Goal: Task Accomplishment & Management: Use online tool/utility

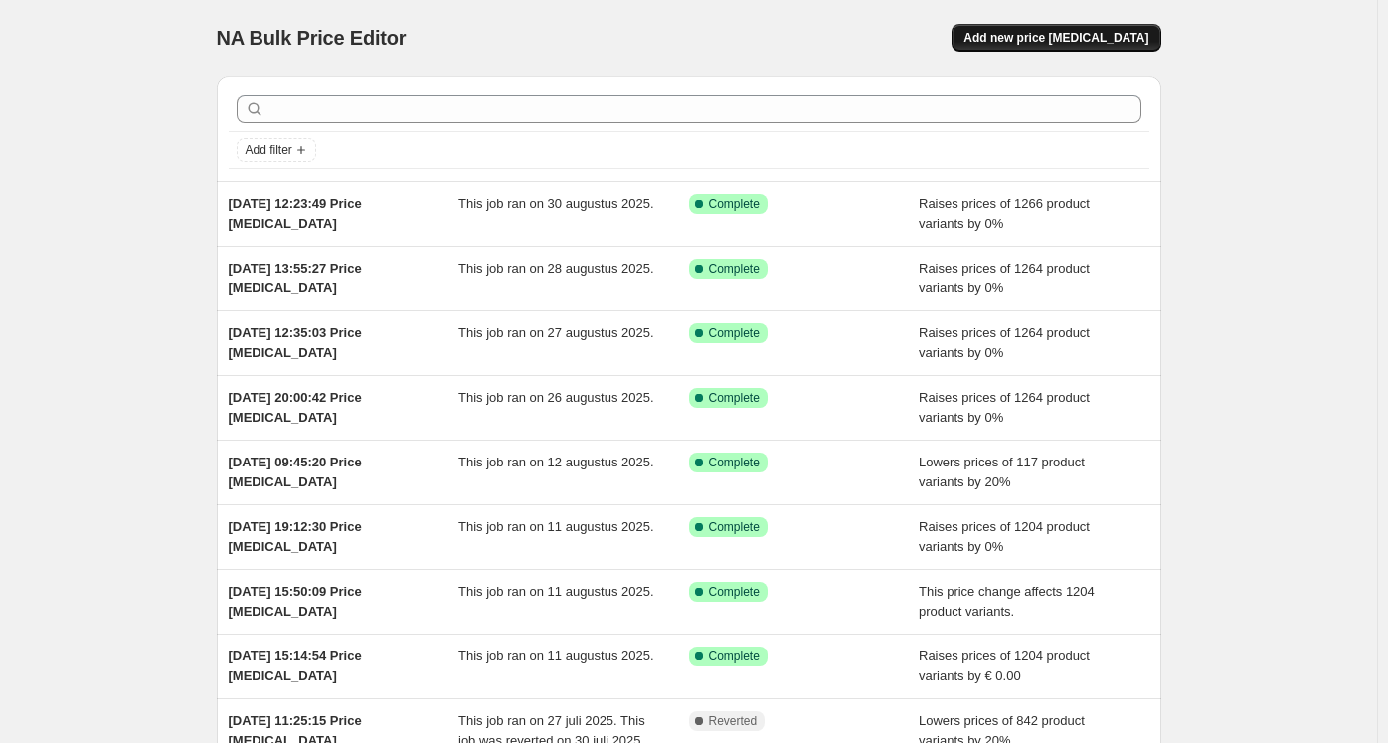
click at [1008, 47] on button "Add new price [MEDICAL_DATA]" at bounding box center [1055, 38] width 209 height 28
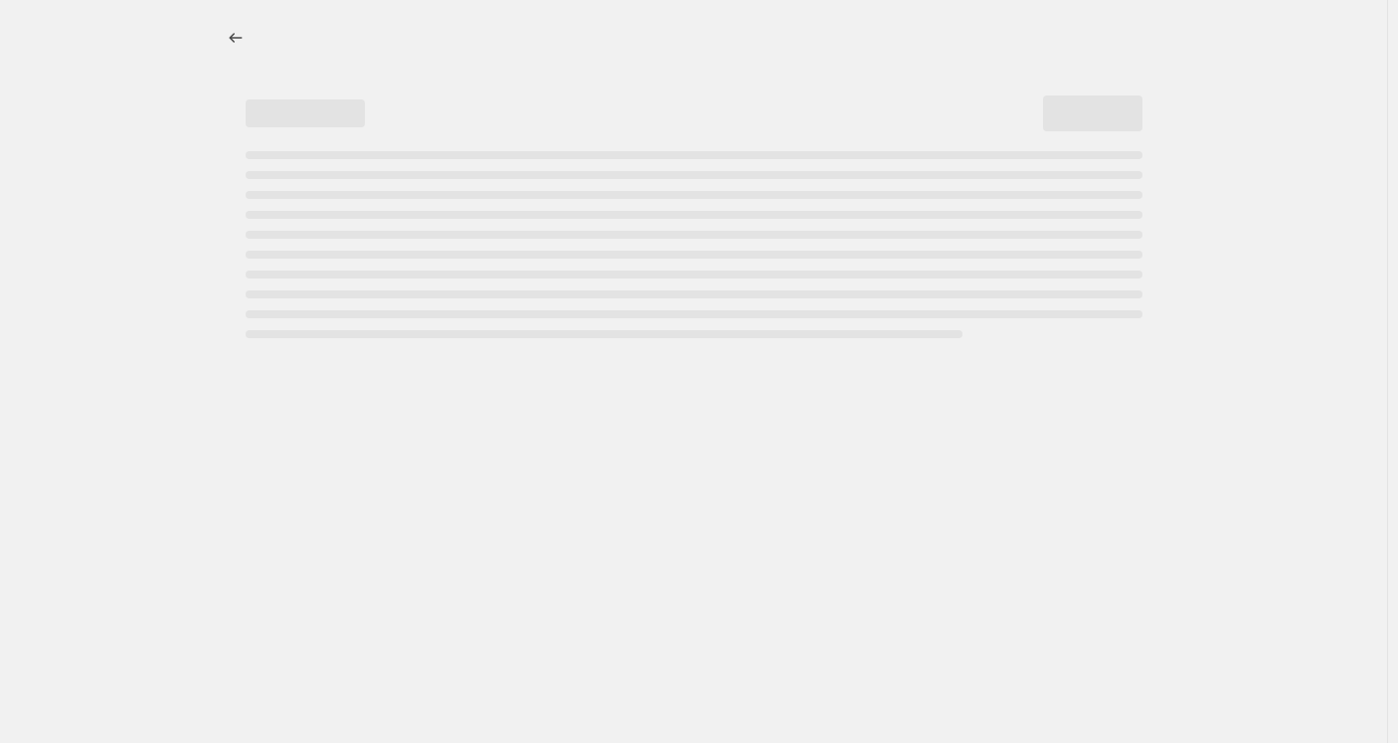
select select "percentage"
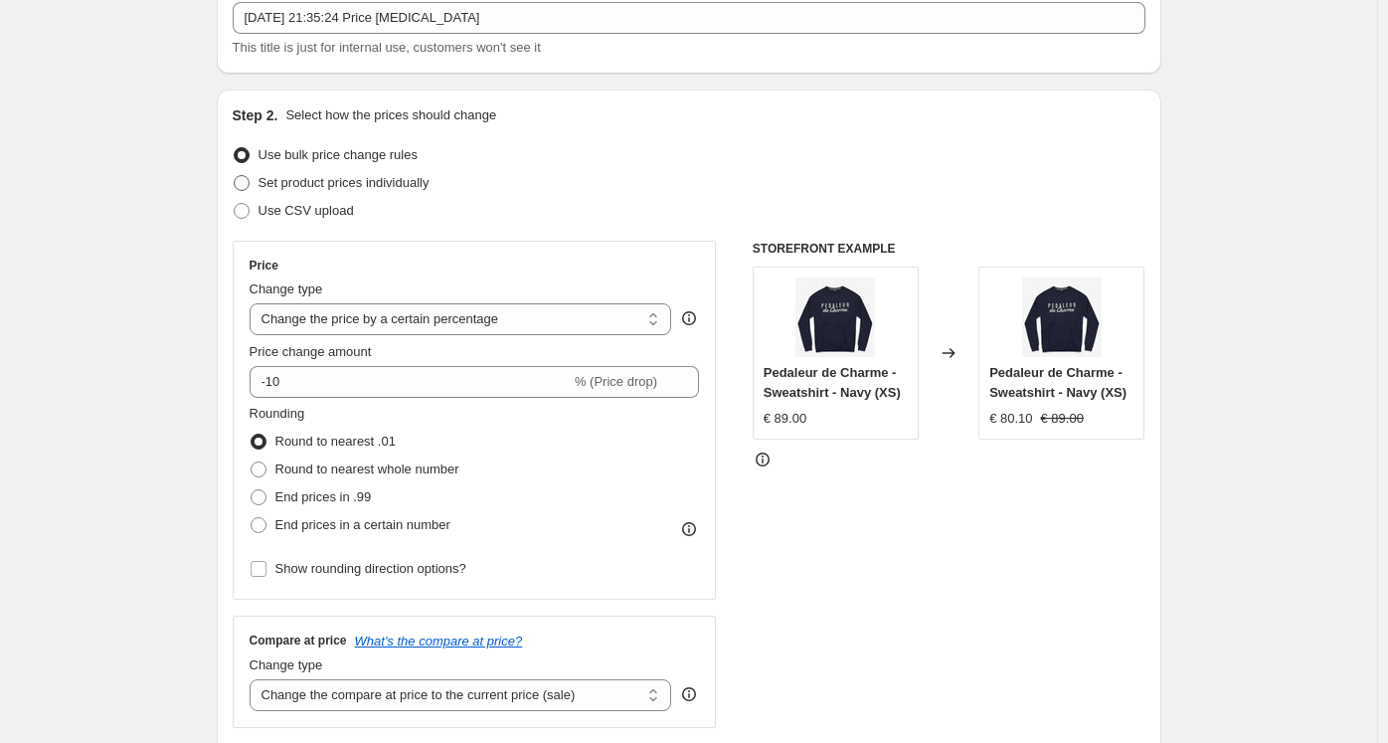
scroll to position [132, 0]
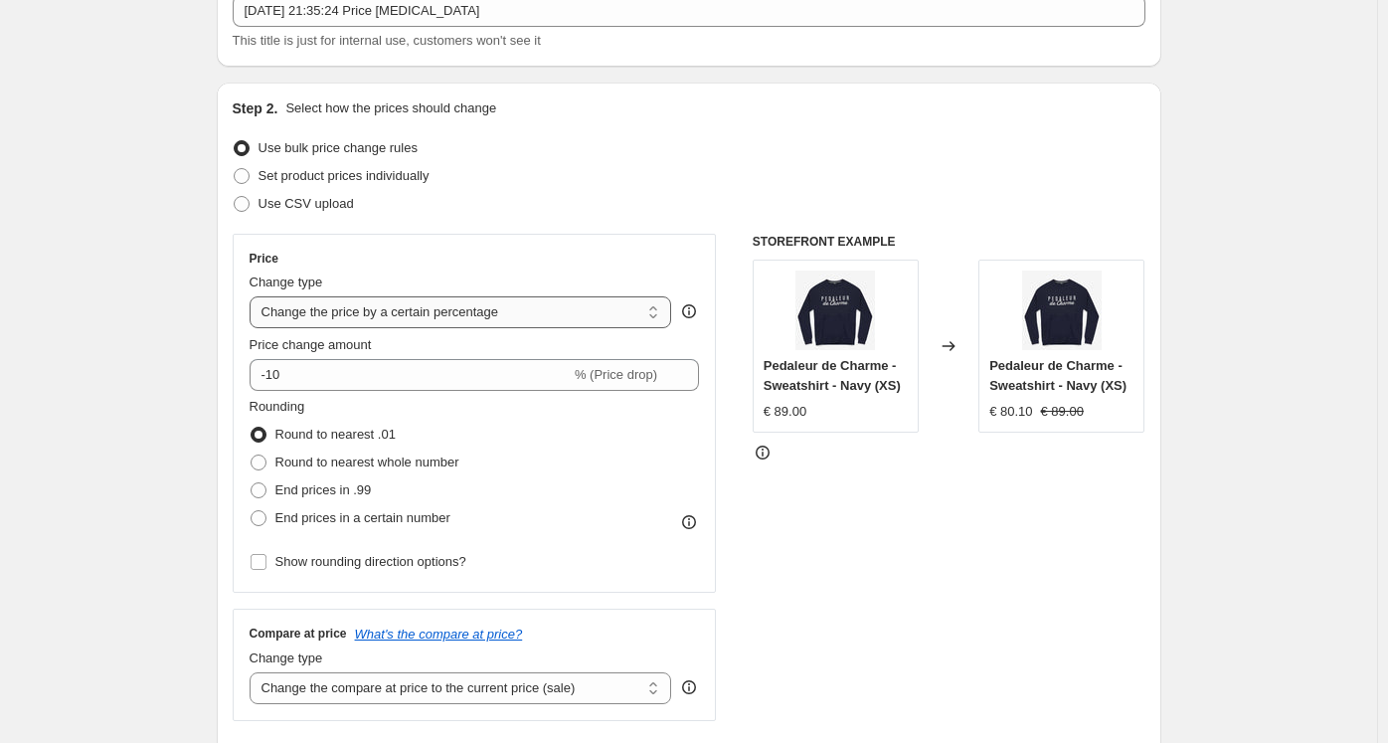
click at [347, 317] on select "Change the price to a certain amount Change the price by a certain amount Chang…" at bounding box center [461, 312] width 422 height 32
click at [253, 296] on select "Change the price to a certain amount Change the price by a certain amount Chang…" at bounding box center [461, 312] width 422 height 32
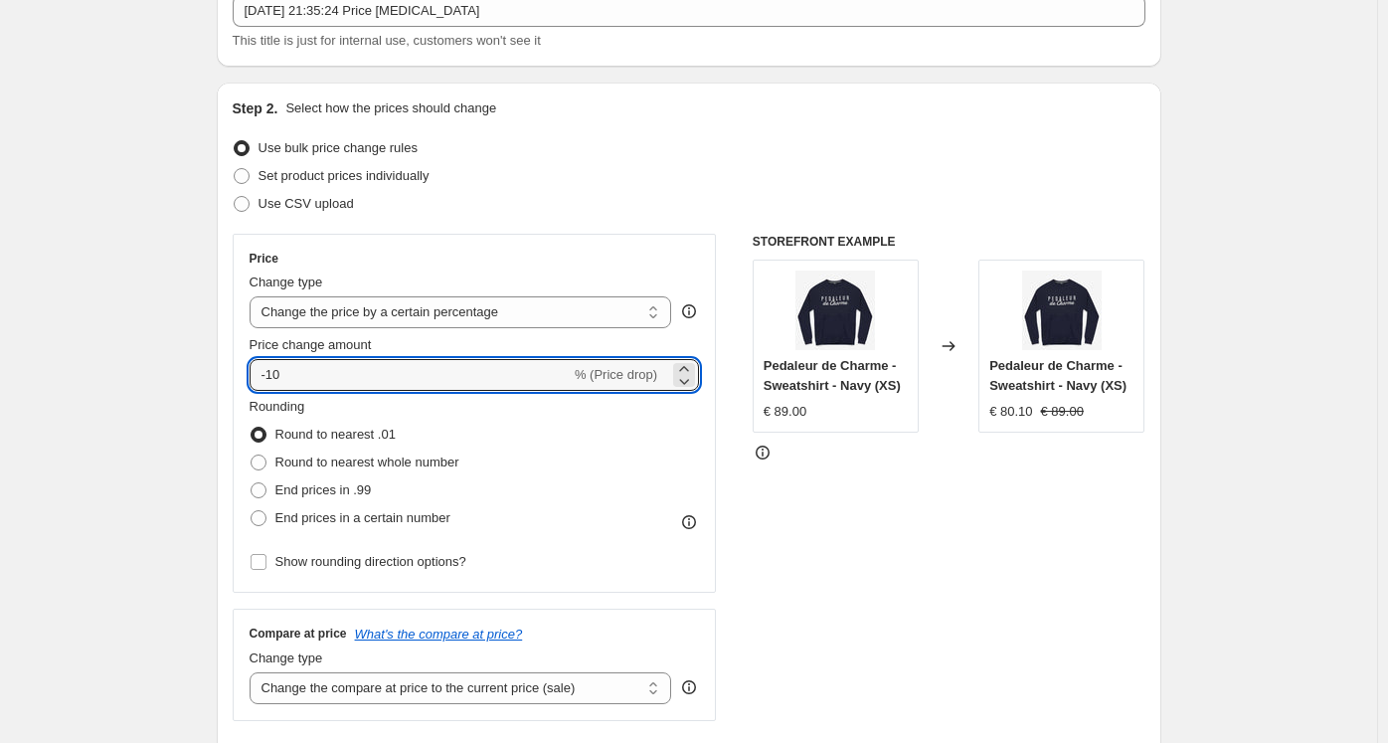
drag, startPoint x: 318, startPoint y: 365, endPoint x: 169, endPoint y: 378, distance: 149.7
type input "0"
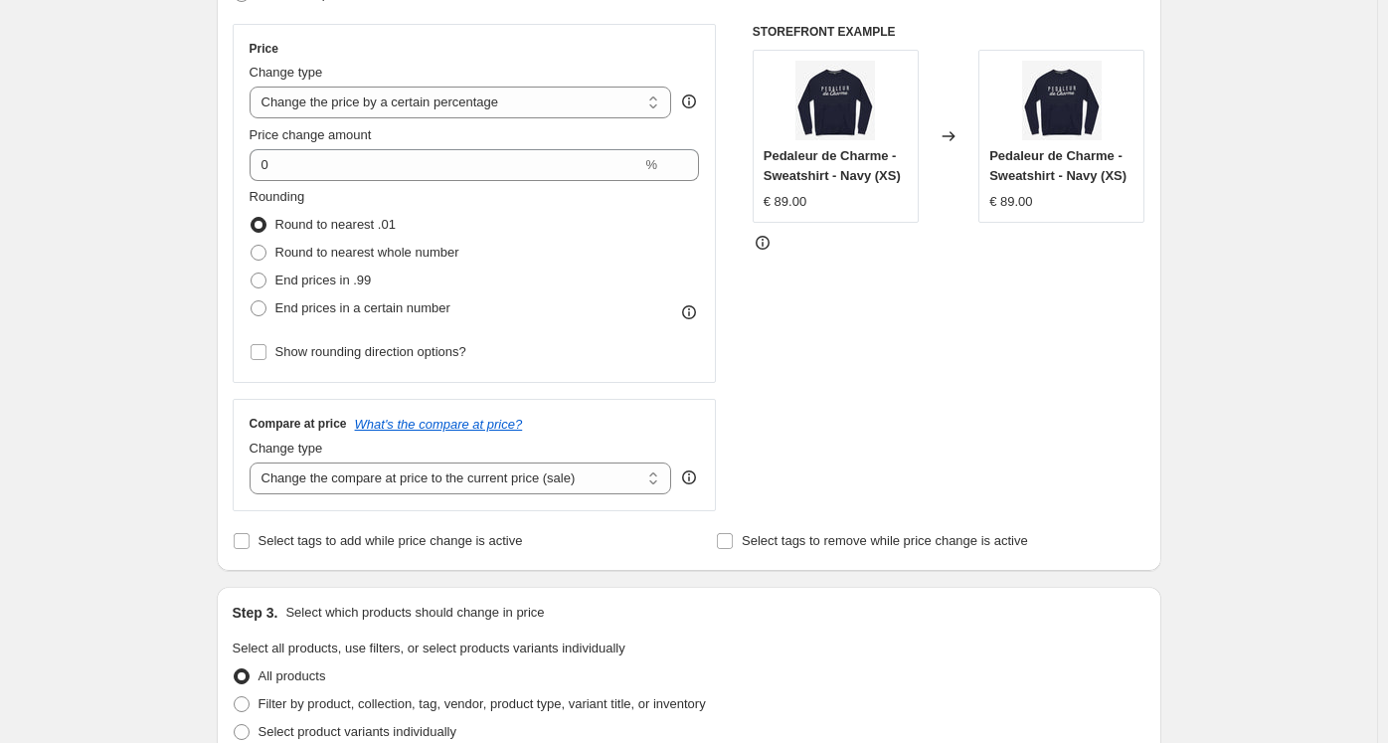
scroll to position [343, 0]
click at [266, 355] on input "Show rounding direction options?" at bounding box center [259, 351] width 16 height 16
checkbox input "true"
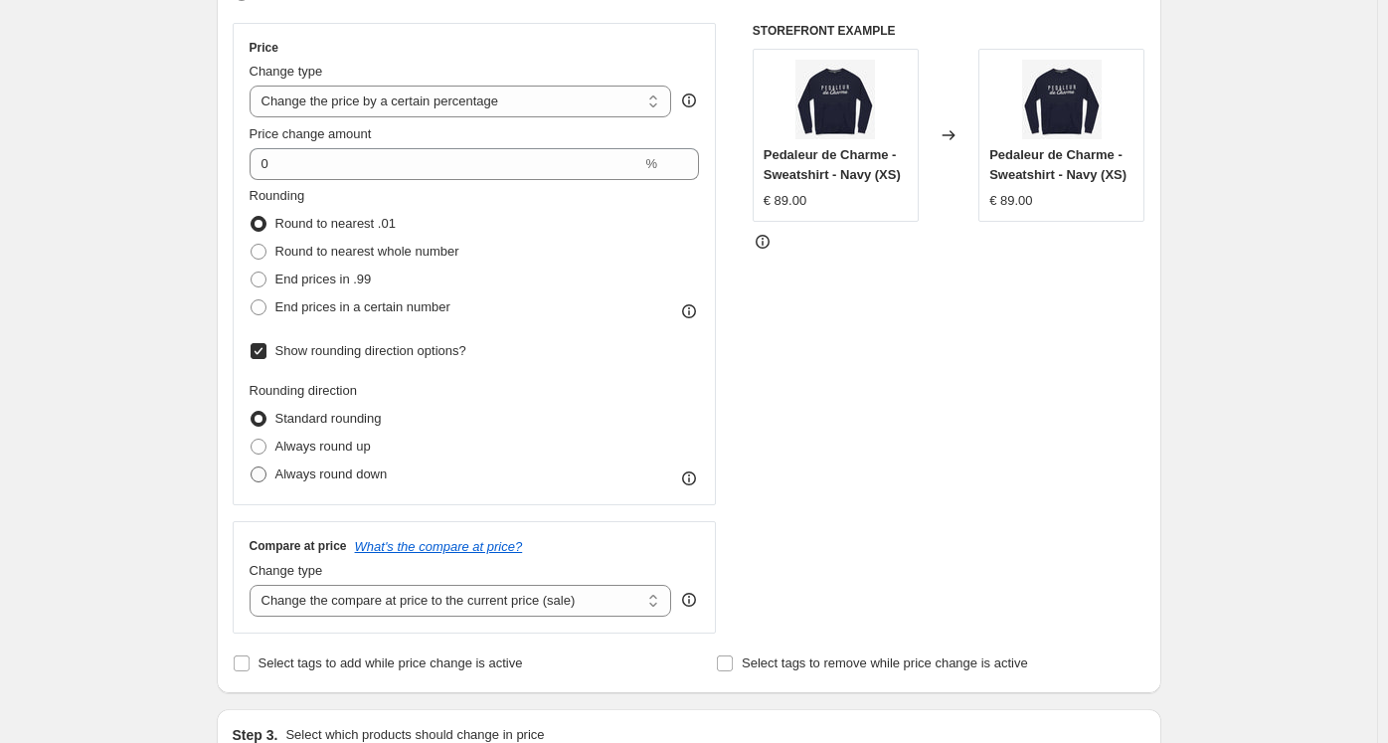
click at [306, 472] on span "Always round down" at bounding box center [331, 473] width 112 height 15
click at [252, 467] on input "Always round down" at bounding box center [251, 466] width 1 height 1
radio input "true"
click at [320, 446] on span "Always round up" at bounding box center [322, 445] width 95 height 15
click at [252, 439] on input "Always round up" at bounding box center [251, 438] width 1 height 1
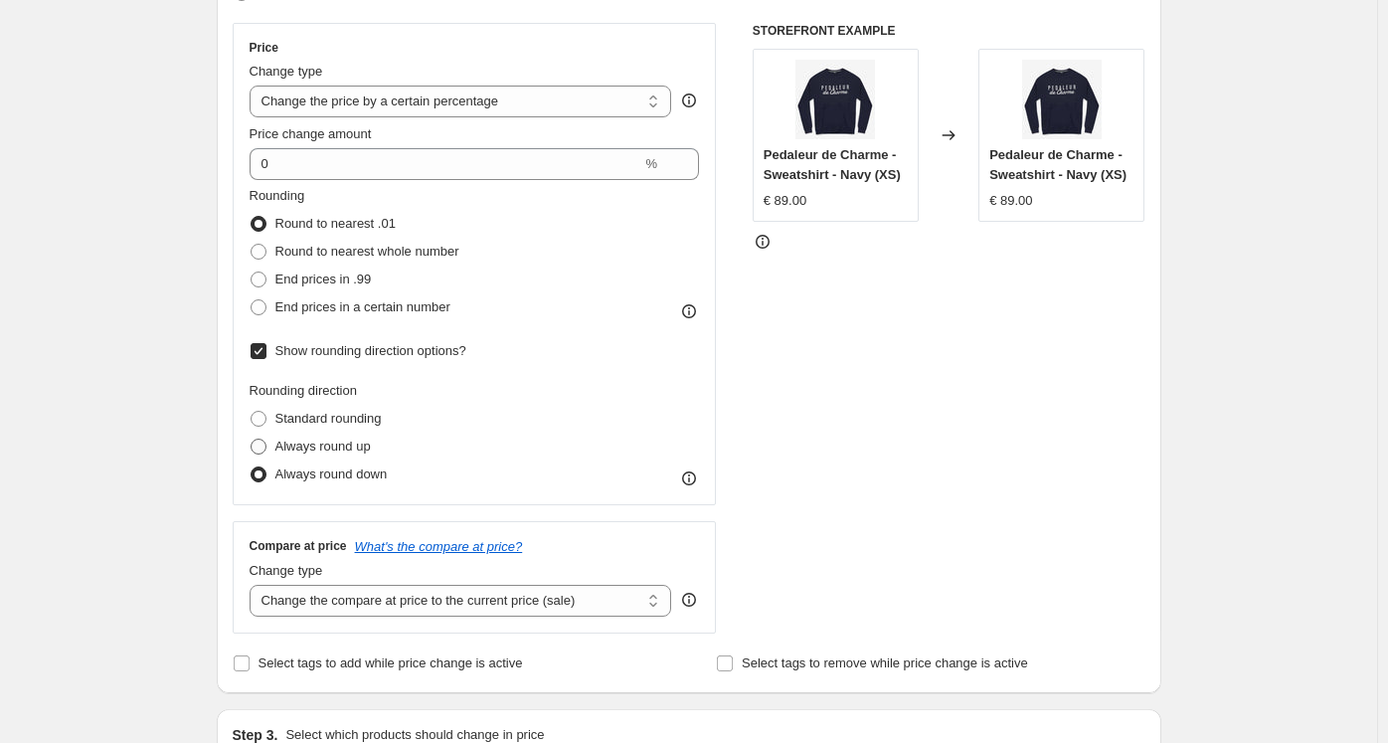
radio input "true"
click at [206, 333] on div "Step 1. Optionally give your price [MEDICAL_DATA] a title (eg "March 30% off sa…" at bounding box center [681, 682] width 960 height 1930
click at [294, 297] on span "End prices in a certain number" at bounding box center [362, 307] width 175 height 20
click at [252, 299] on input "End prices in a certain number" at bounding box center [251, 299] width 1 height 1
radio input "true"
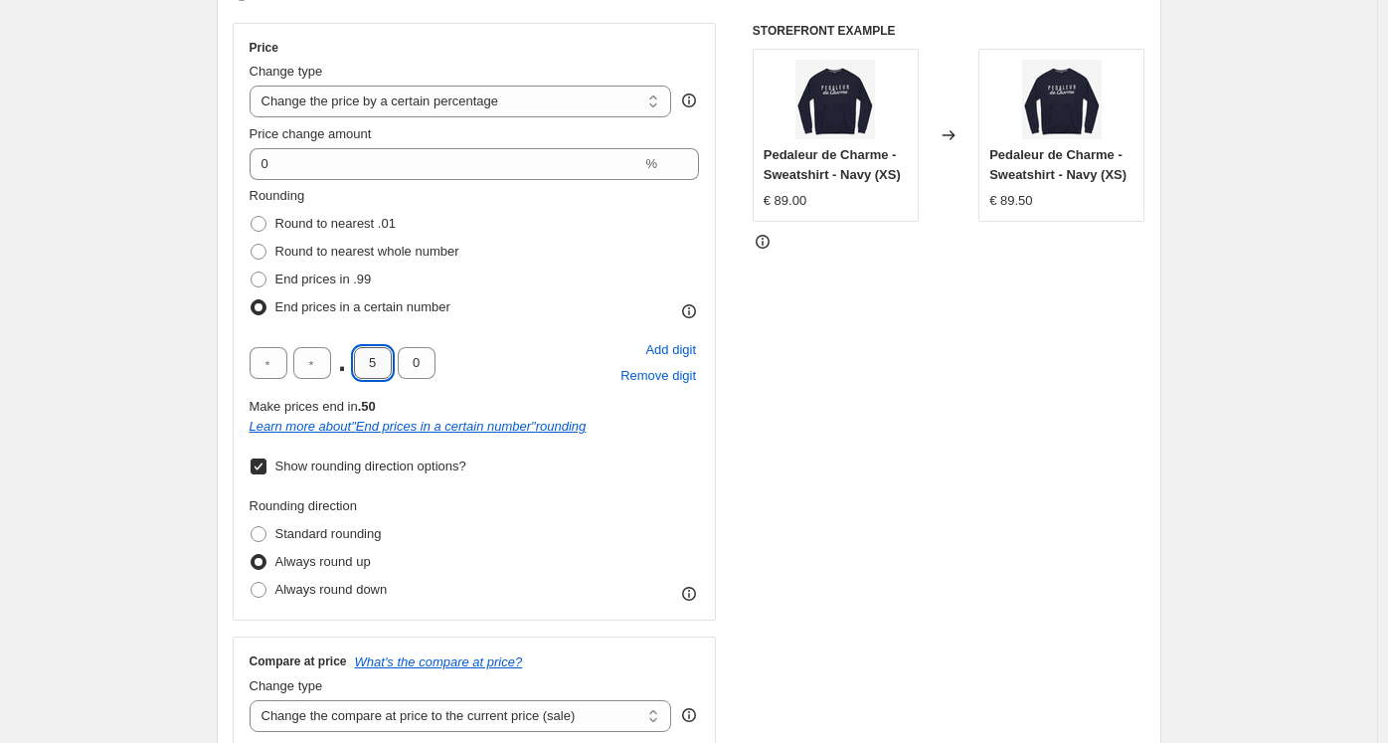
drag, startPoint x: 376, startPoint y: 356, endPoint x: 360, endPoint y: 357, distance: 15.9
click at [360, 357] on input "5" at bounding box center [373, 363] width 38 height 32
type input "9"
type input "5"
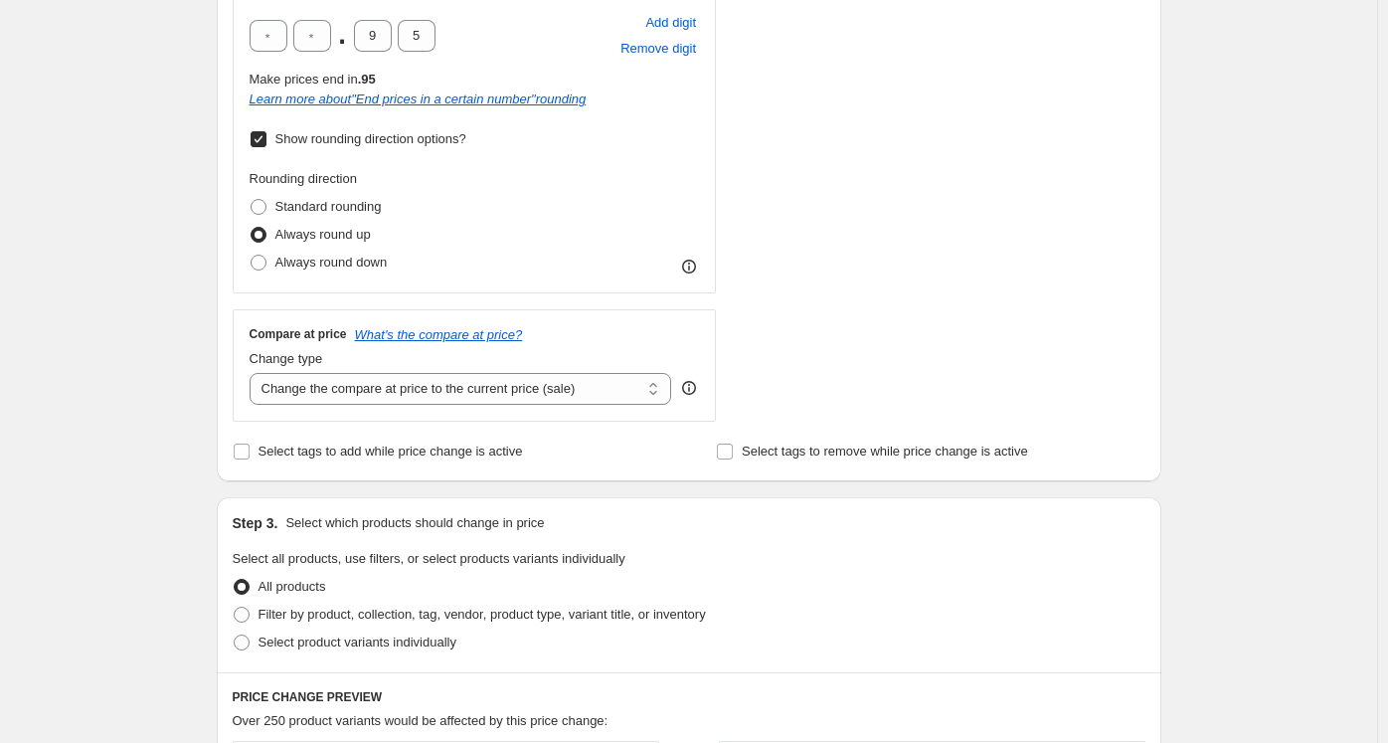
scroll to position [674, 0]
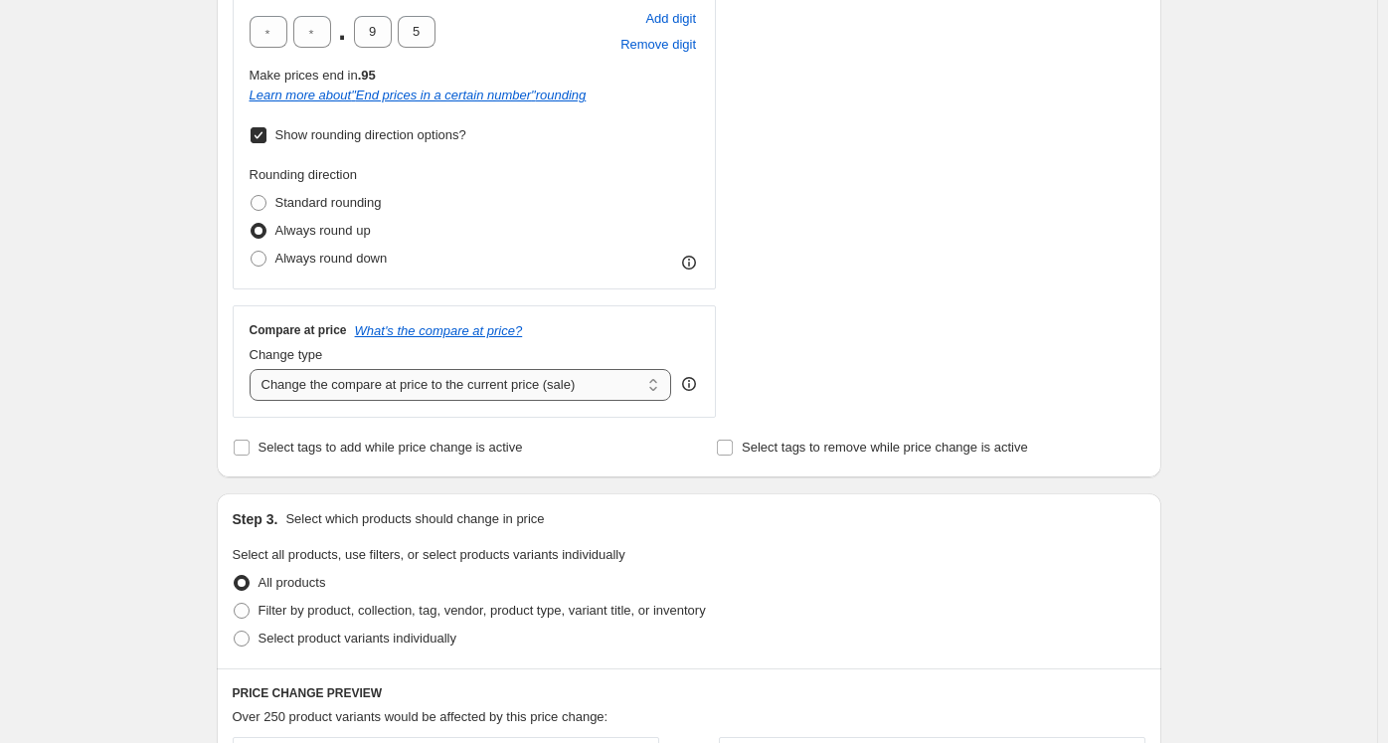
click at [346, 370] on select "Change the compare at price to the current price (sale) Change the compare at p…" at bounding box center [461, 385] width 422 height 32
select select "percentage"
click at [253, 369] on select "Change the compare at price to the current price (sale) Change the compare at p…" at bounding box center [461, 385] width 422 height 32
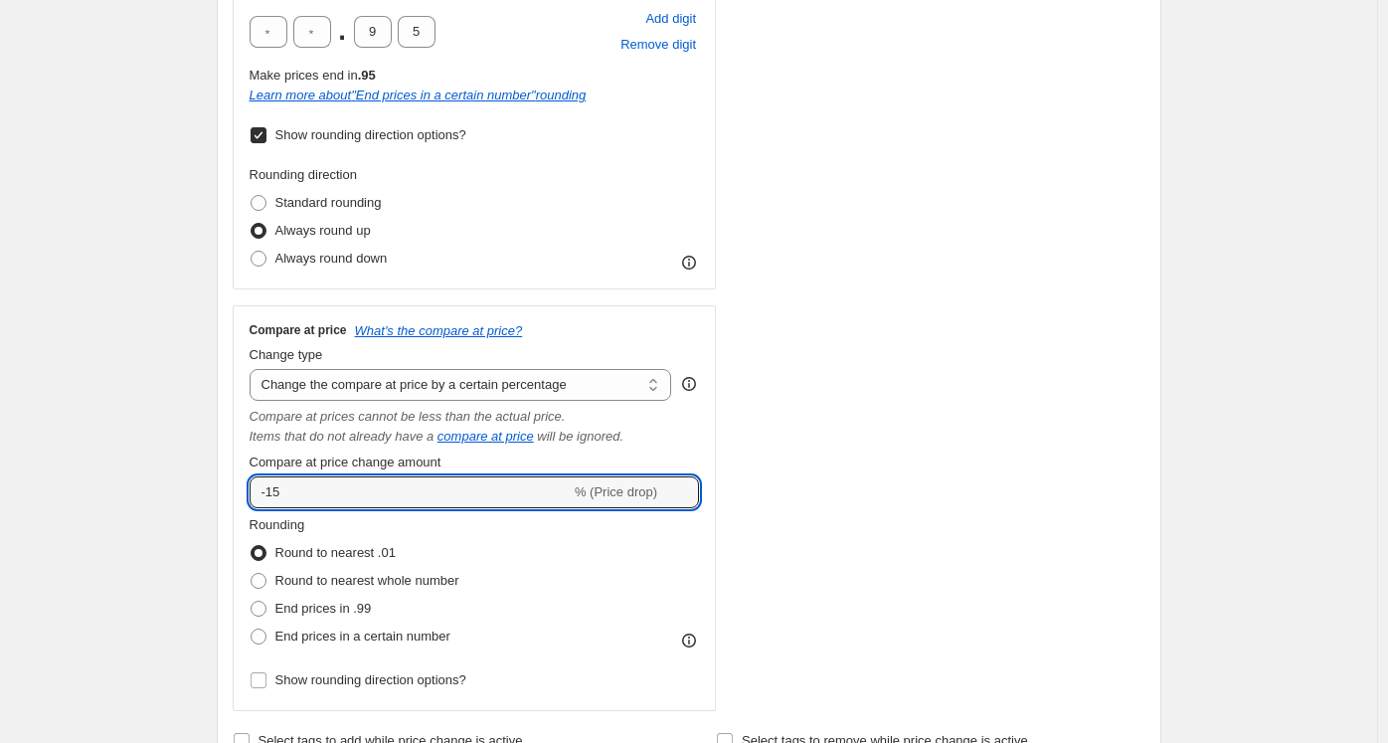
drag, startPoint x: 310, startPoint y: 490, endPoint x: 251, endPoint y: 484, distance: 59.9
click at [251, 484] on div "Compare at price What's the compare at price? Change type Change the compare at…" at bounding box center [475, 508] width 484 height 406
type input "0"
click at [185, 329] on div "Create new price [MEDICAL_DATA]. This page is ready Create new price [MEDICAL_D…" at bounding box center [688, 585] width 1377 height 2519
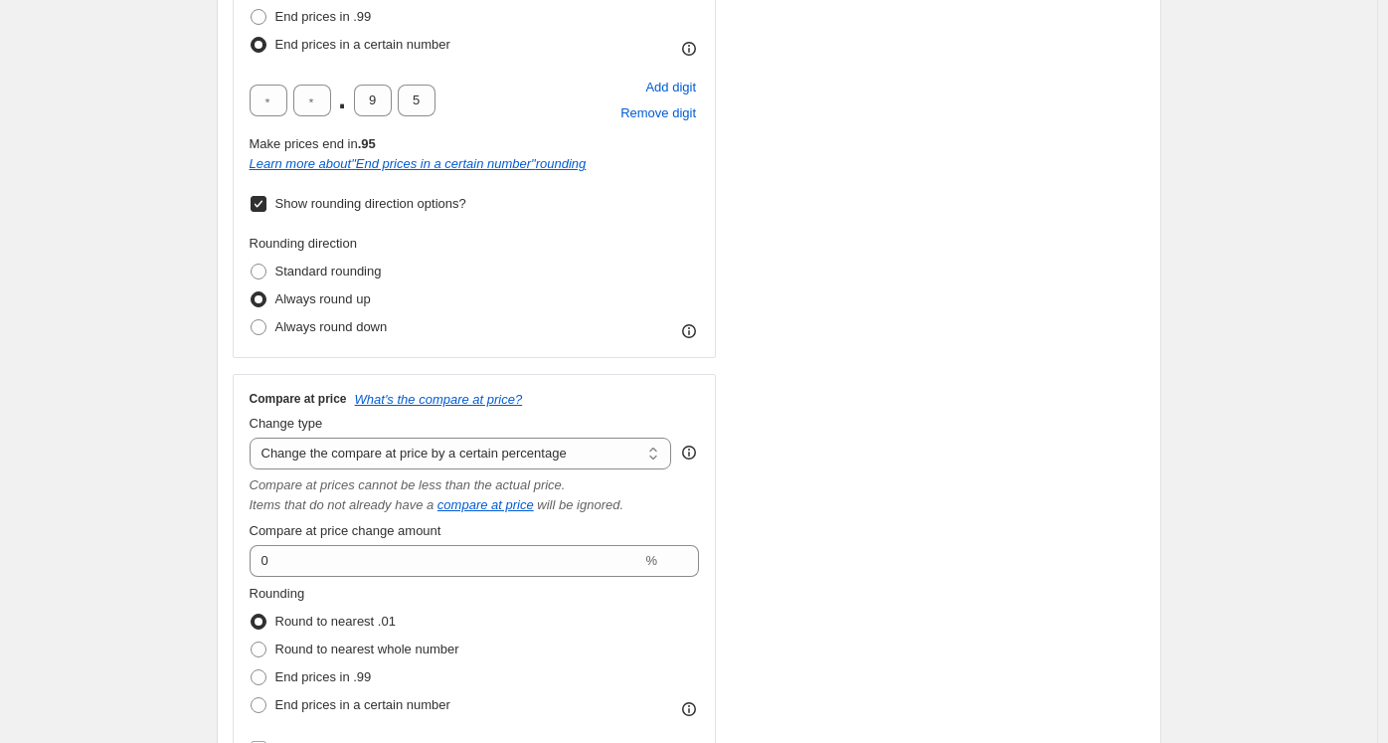
scroll to position [734, 0]
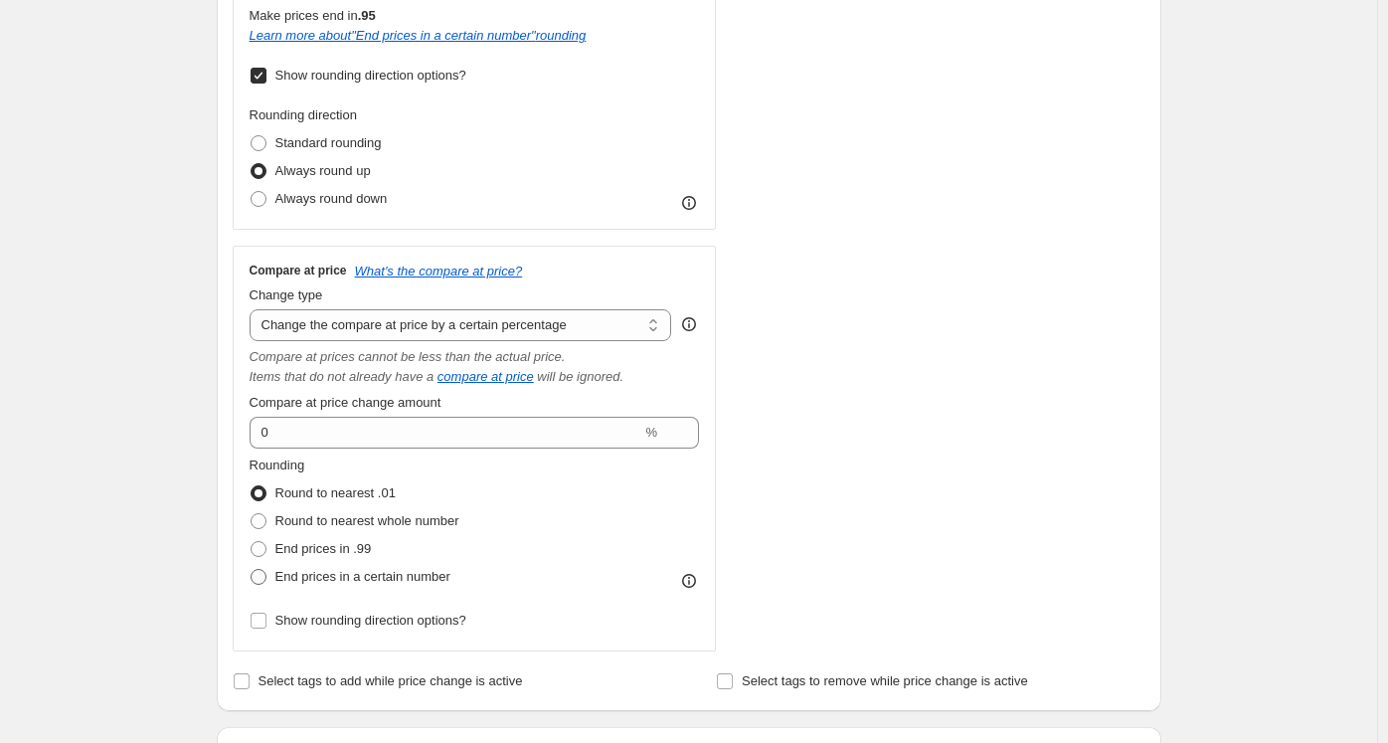
click at [304, 570] on span "End prices in a certain number" at bounding box center [362, 576] width 175 height 15
click at [252, 570] on input "End prices in a certain number" at bounding box center [251, 569] width 1 height 1
radio input "true"
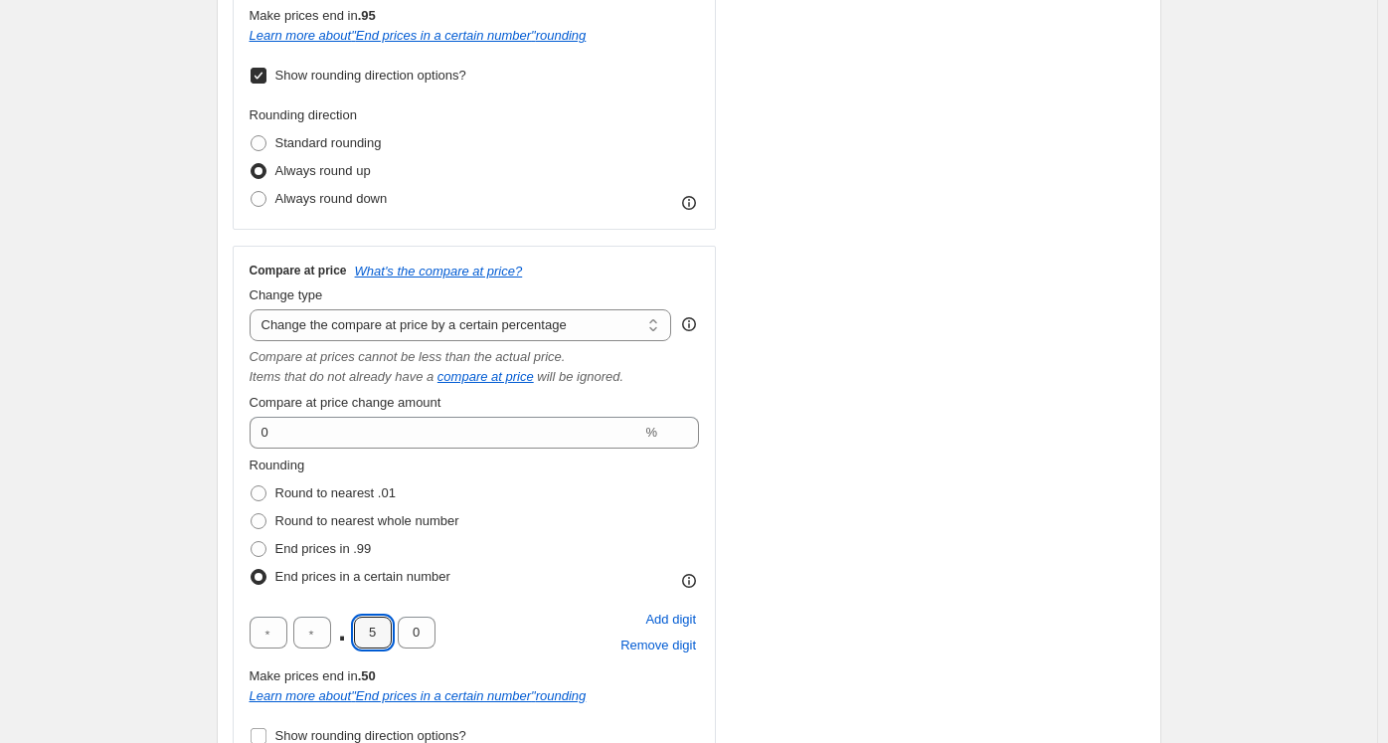
click at [351, 629] on div ". 5 0" at bounding box center [343, 632] width 186 height 32
type input "9"
type input "5"
click at [168, 599] on div "Create new price [MEDICAL_DATA]. This page is ready Create new price [MEDICAL_D…" at bounding box center [688, 583] width 1377 height 2634
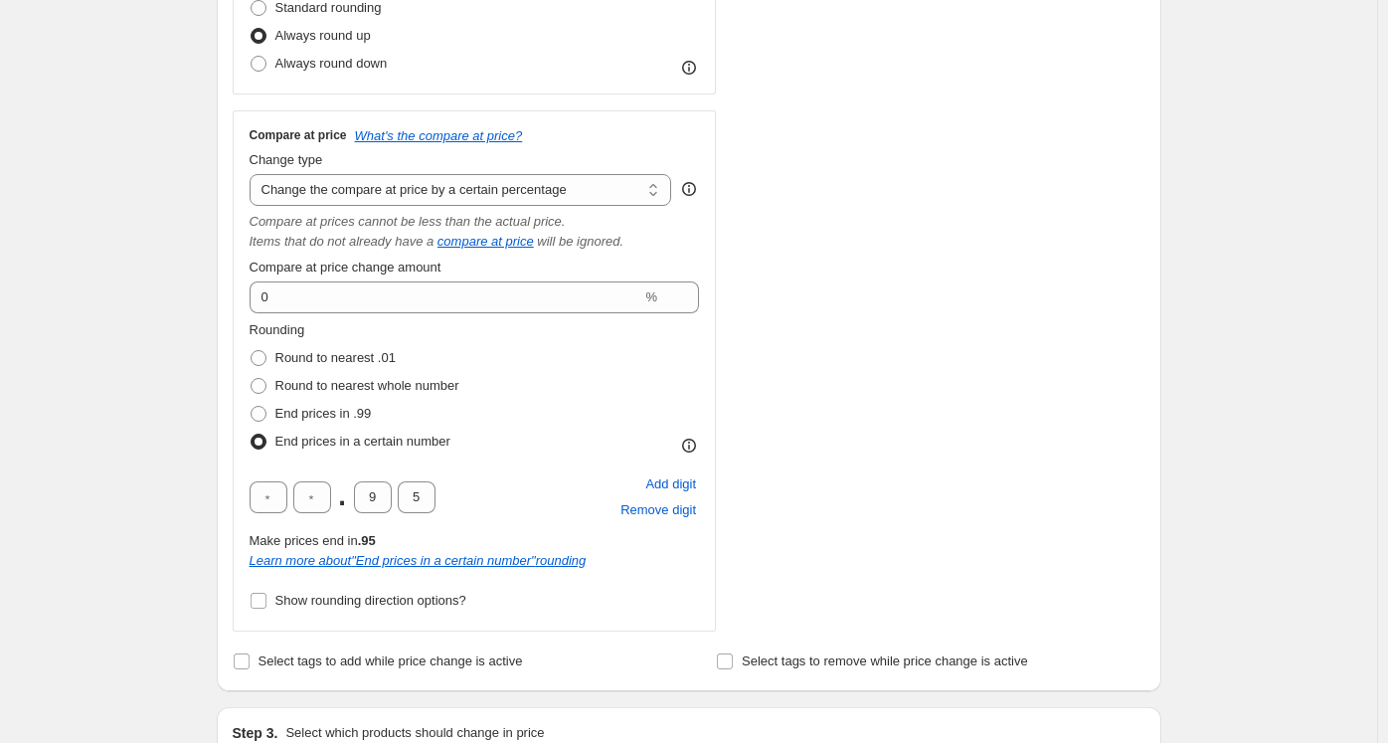
scroll to position [975, 0]
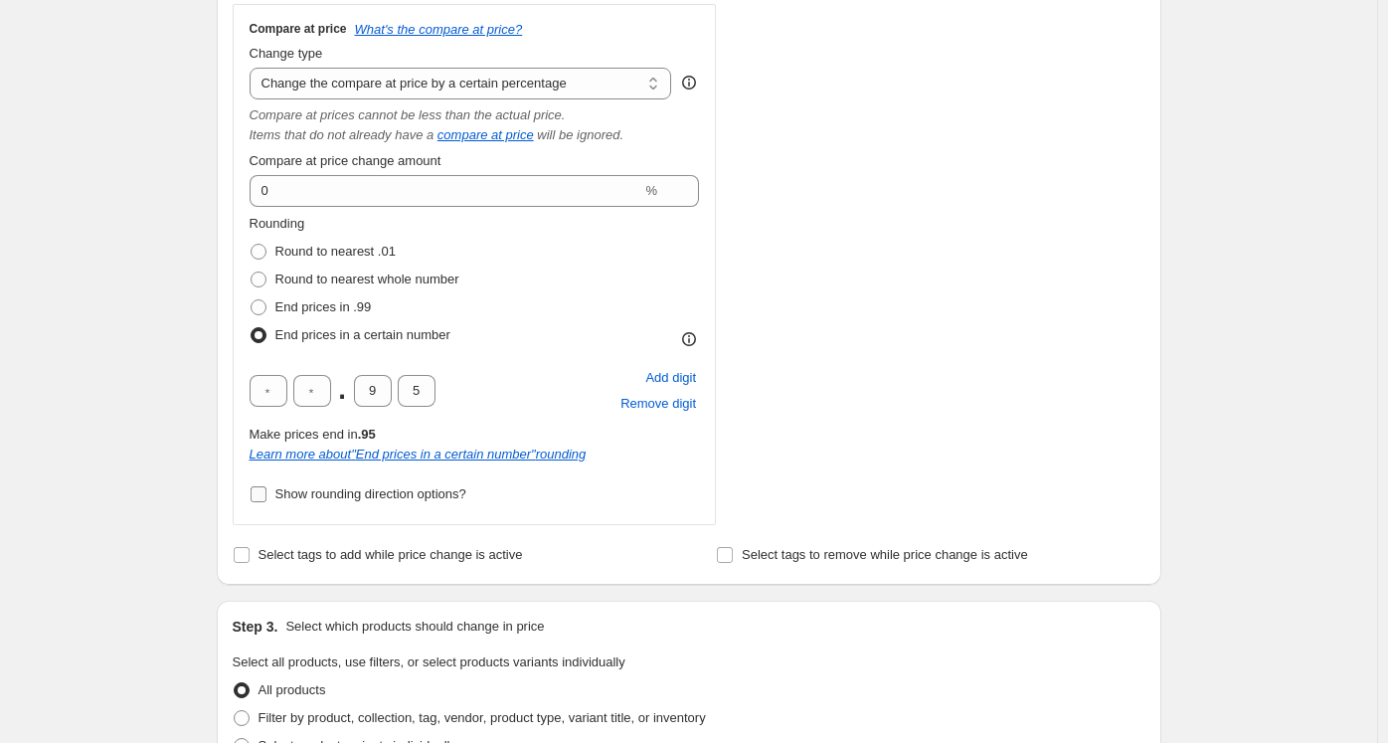
click at [304, 504] on span "Show rounding direction options?" at bounding box center [370, 494] width 191 height 20
click at [266, 502] on input "Show rounding direction options?" at bounding box center [259, 494] width 16 height 16
checkbox input "true"
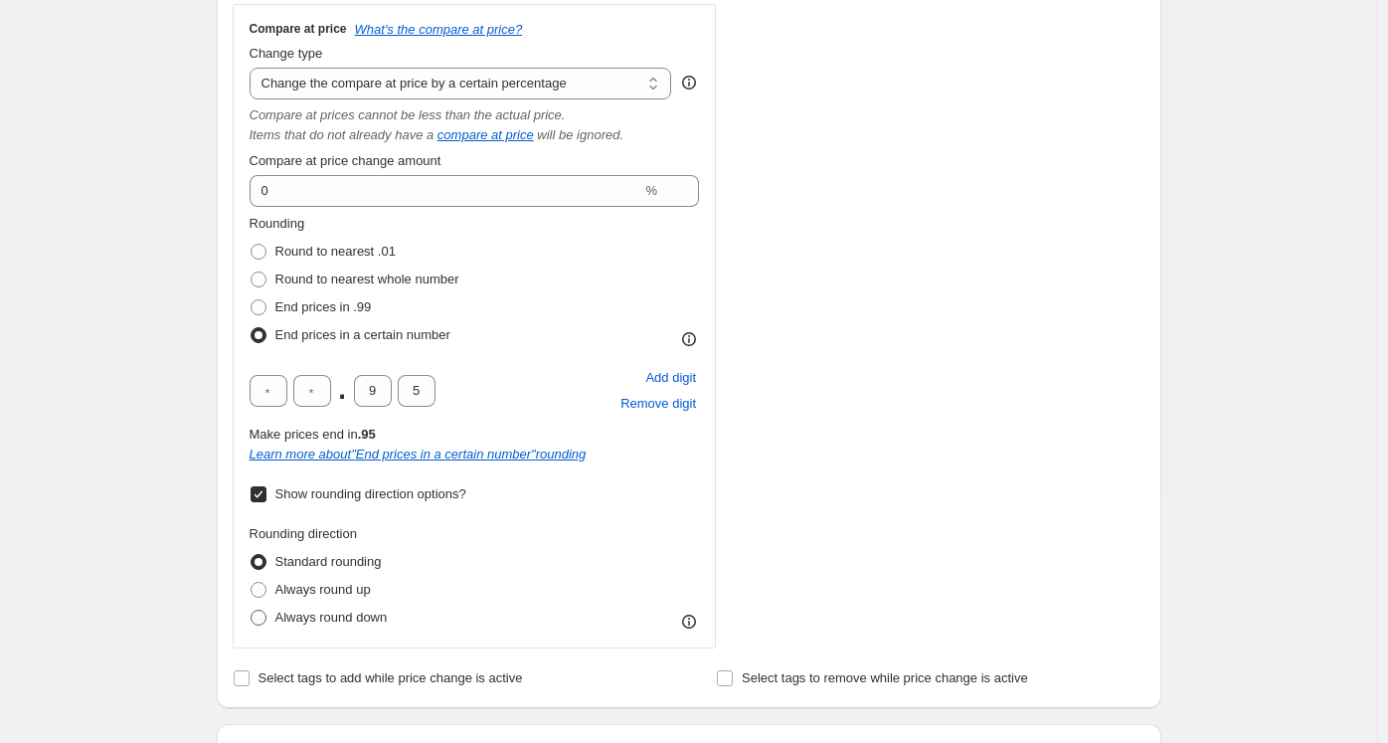
click at [311, 617] on span "Always round down" at bounding box center [331, 616] width 112 height 15
click at [252, 610] on input "Always round down" at bounding box center [251, 609] width 1 height 1
radio input "true"
click at [304, 593] on span "Always round up" at bounding box center [322, 589] width 95 height 15
click at [252, 583] on input "Always round up" at bounding box center [251, 582] width 1 height 1
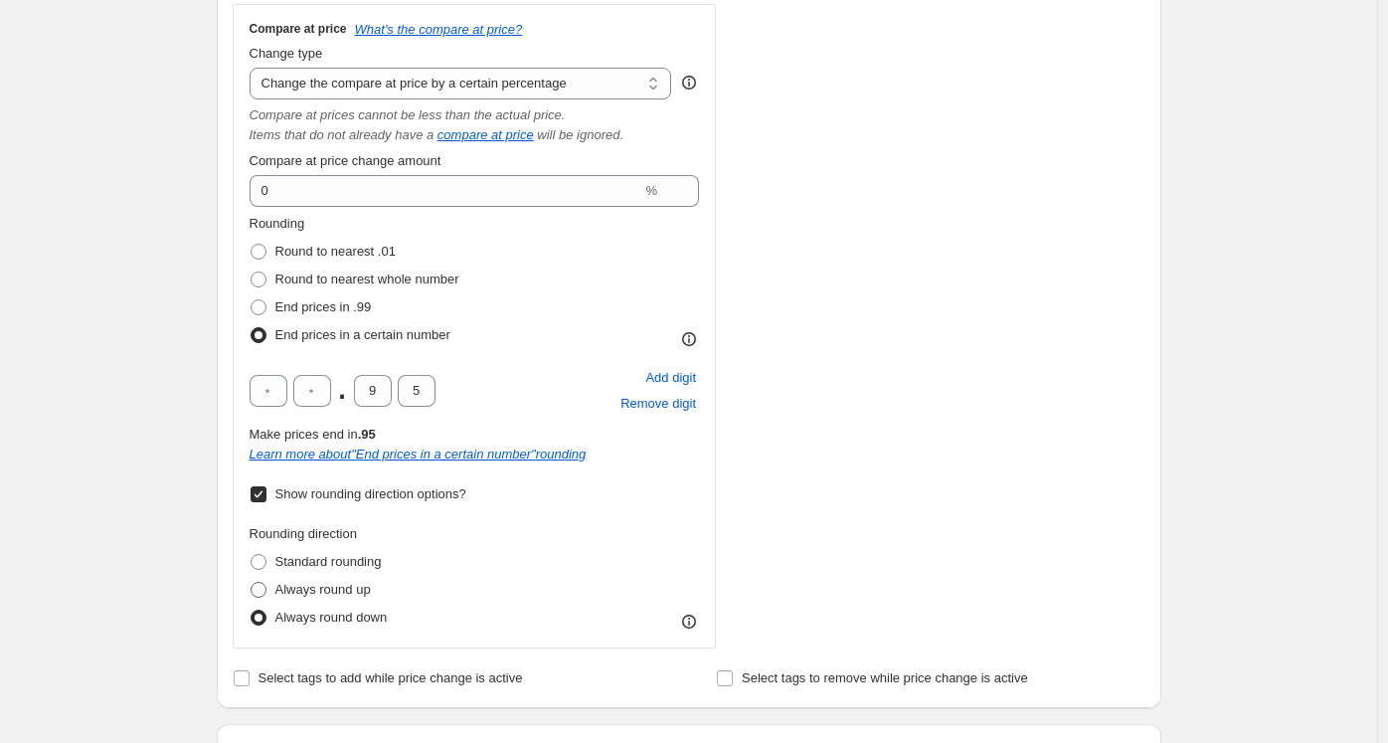
radio input "true"
click at [926, 516] on div "STOREFRONT EXAMPLE Pedaleur de Charme - Sweatshirt - Navy (XS) € 89.00 Changed …" at bounding box center [949, 20] width 393 height 1258
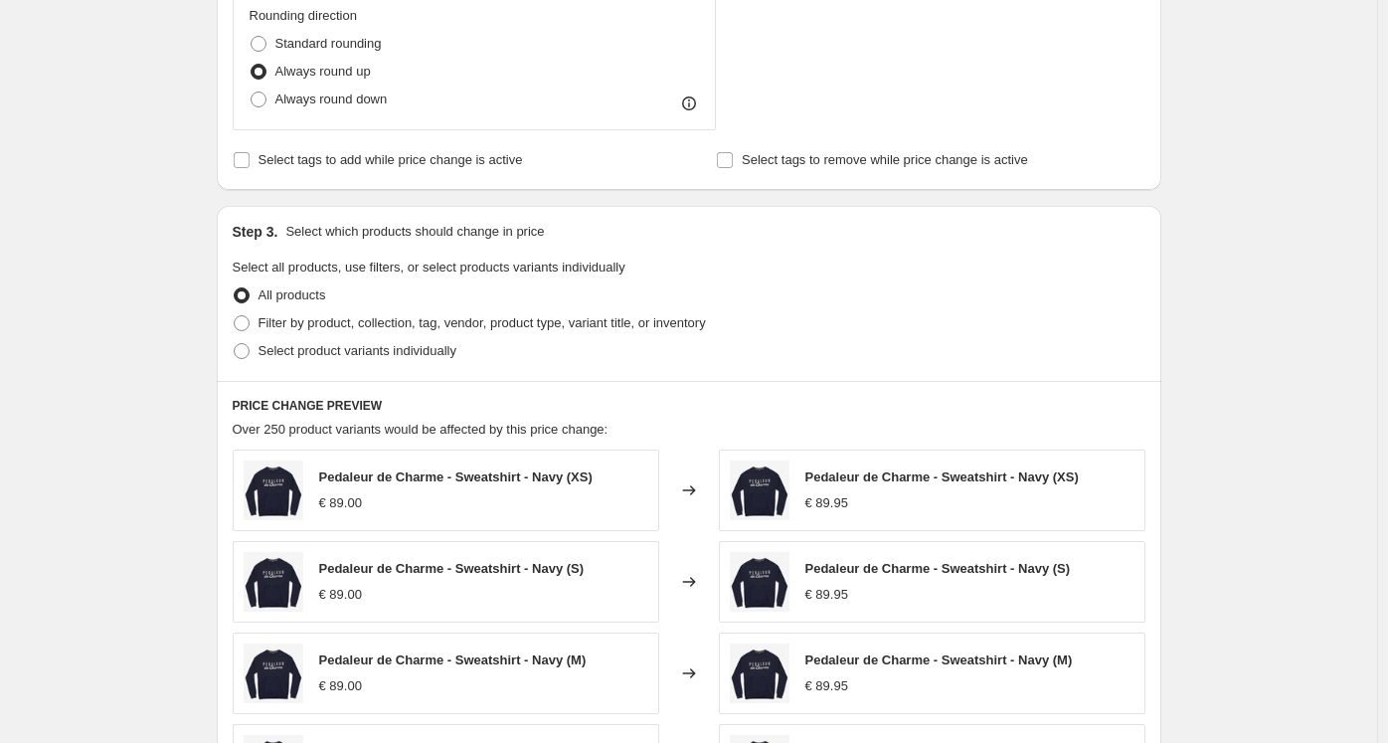
scroll to position [2009, 0]
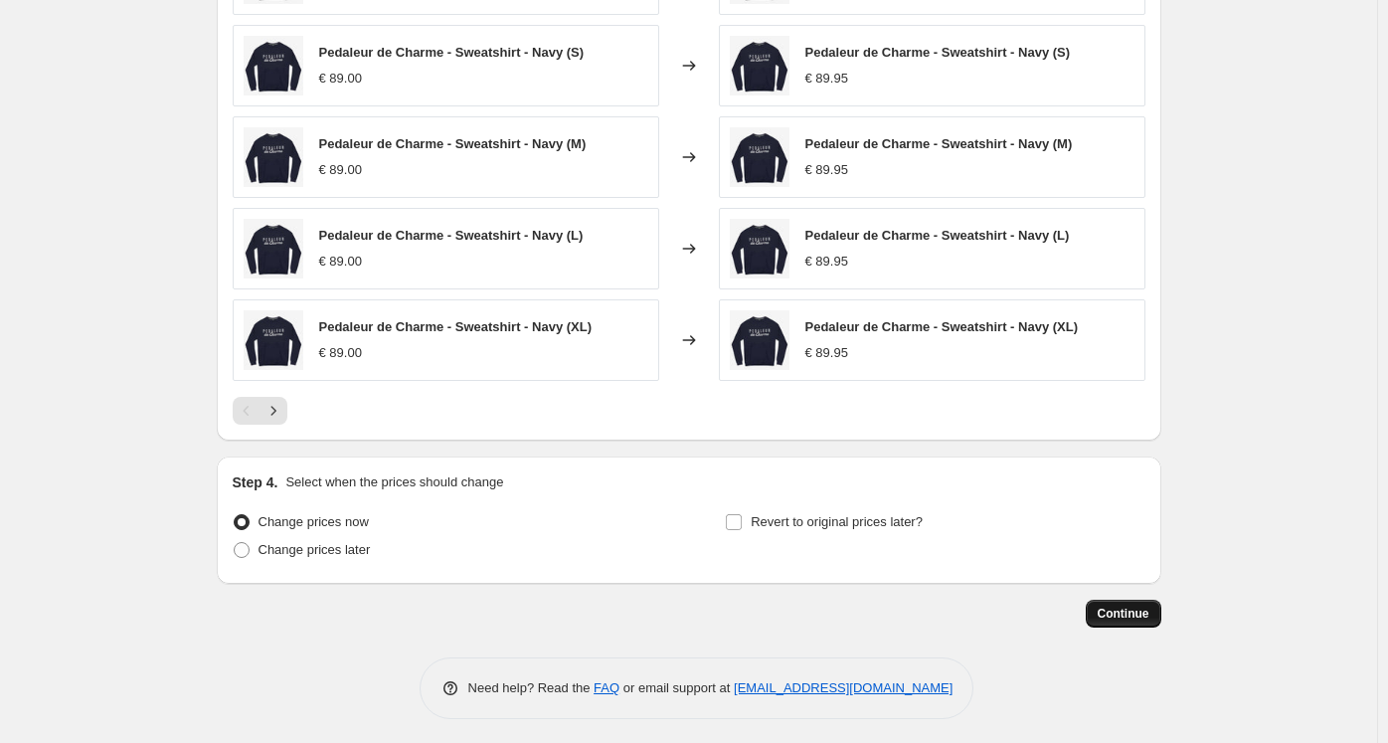
click at [1123, 607] on span "Continue" at bounding box center [1123, 613] width 52 height 16
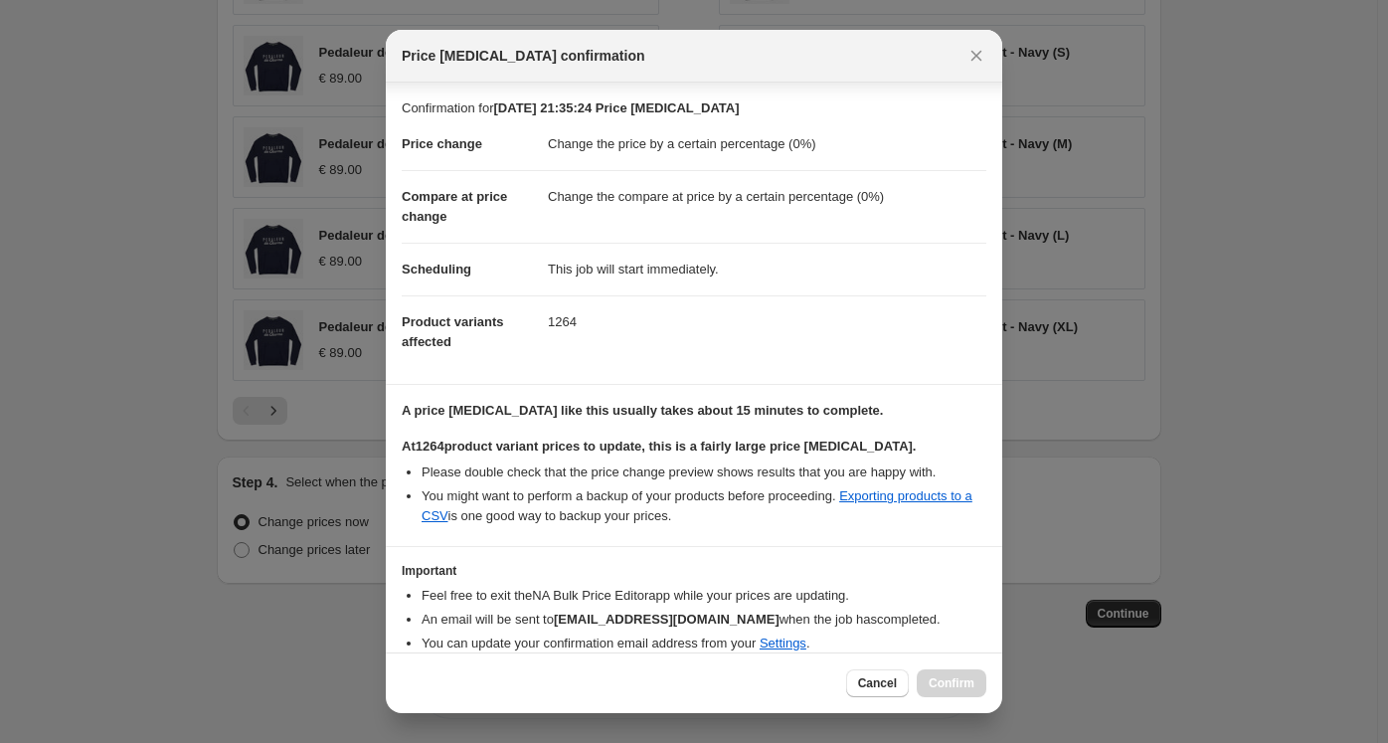
scroll to position [77, 0]
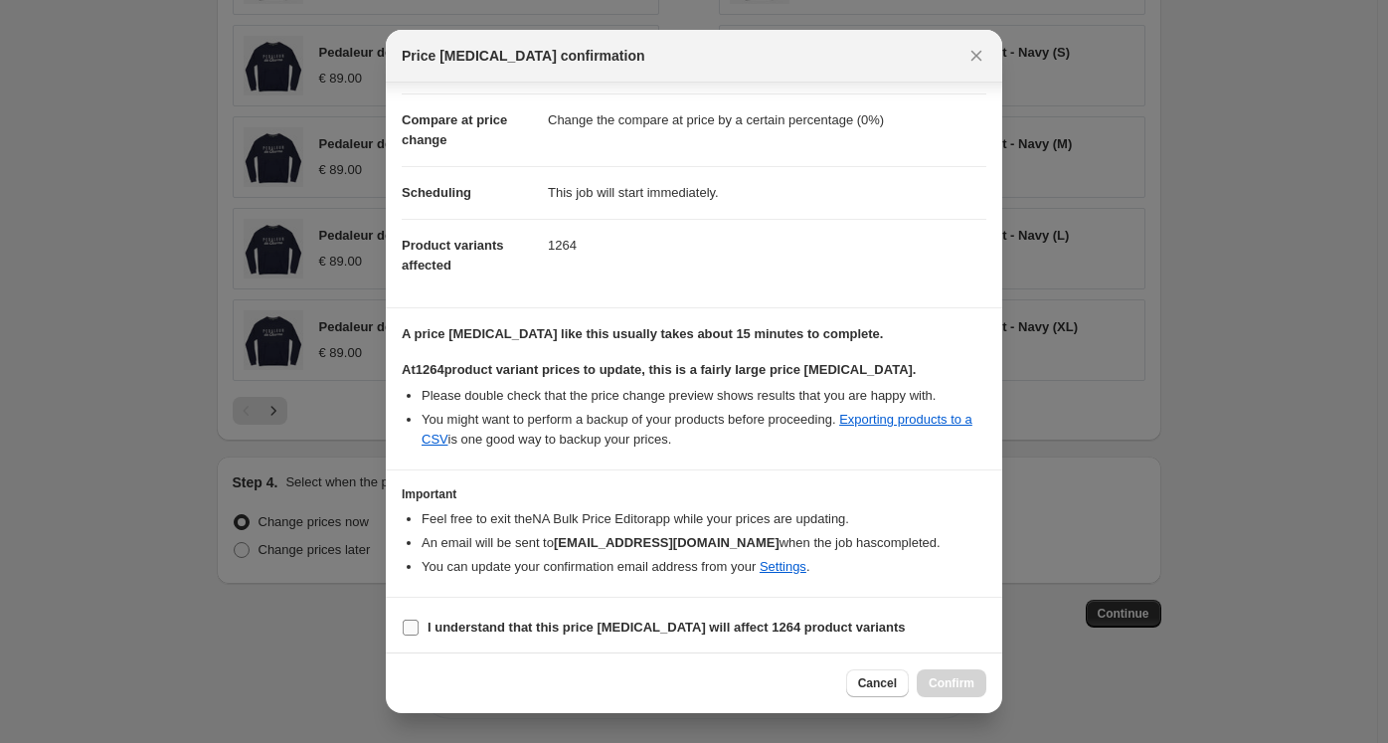
click at [453, 628] on b "I understand that this price [MEDICAL_DATA] will affect 1264 product variants" at bounding box center [666, 626] width 478 height 15
click at [419, 628] on input "I understand that this price [MEDICAL_DATA] will affect 1264 product variants" at bounding box center [411, 627] width 16 height 16
checkbox input "true"
click at [952, 699] on div "Cancel Confirm" at bounding box center [694, 682] width 616 height 61
click at [969, 687] on span "Confirm" at bounding box center [951, 683] width 46 height 16
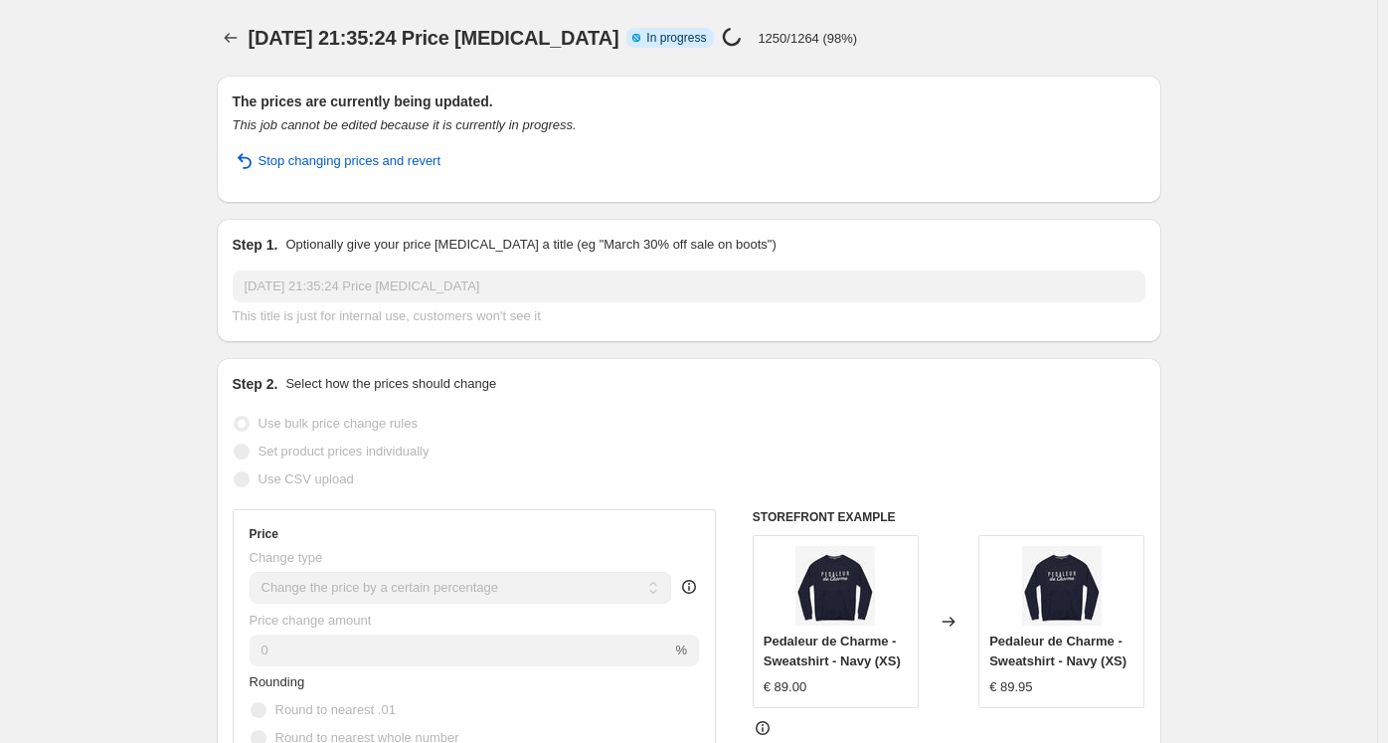
select select "percentage"
